Goal: Task Accomplishment & Management: Use online tool/utility

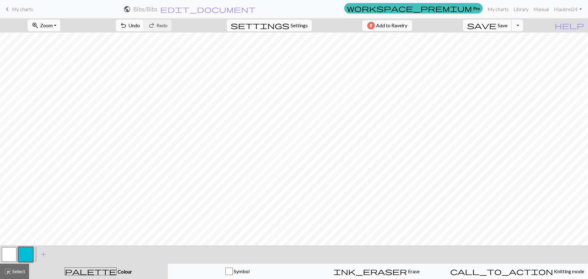
click at [508, 25] on span "Save" at bounding box center [503, 25] width 10 height 6
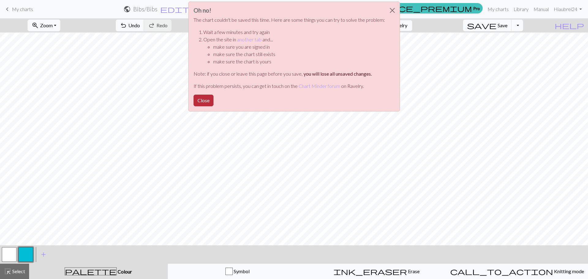
click at [196, 100] on button "Close" at bounding box center [204, 101] width 20 height 12
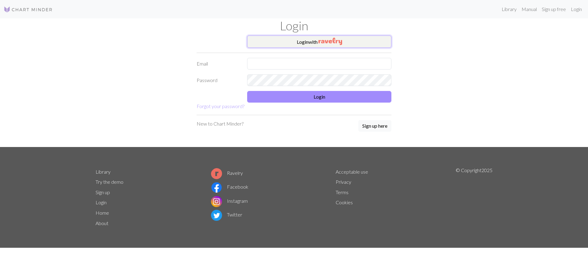
click at [338, 39] on img "button" at bounding box center [331, 41] width 24 height 7
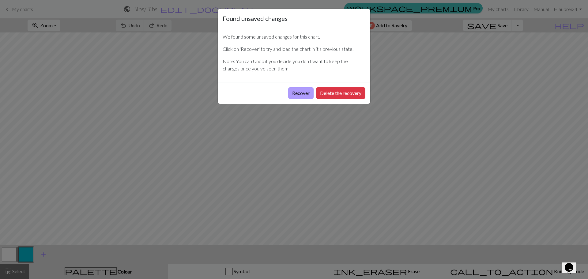
click at [294, 89] on button "Recover" at bounding box center [300, 93] width 25 height 12
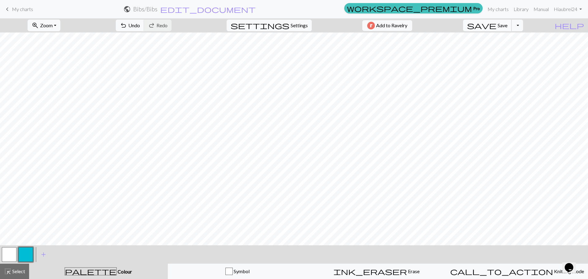
click at [508, 23] on span "Save" at bounding box center [503, 25] width 10 height 6
